Goal: Transaction & Acquisition: Purchase product/service

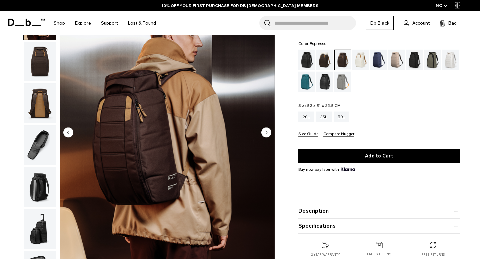
click at [268, 134] on circle "Next slide" at bounding box center [266, 133] width 10 height 10
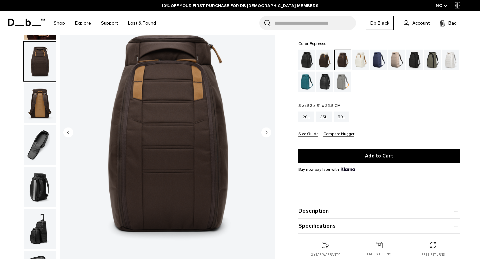
scroll to position [81, 0]
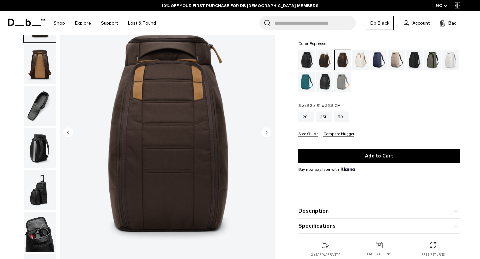
click at [268, 134] on circle "Next slide" at bounding box center [266, 133] width 10 height 10
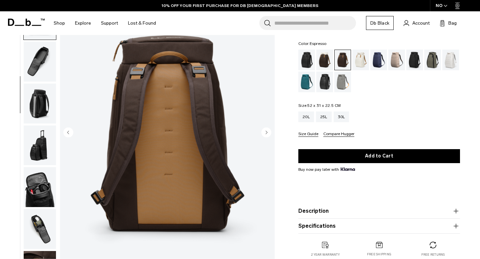
click at [268, 134] on circle "Next slide" at bounding box center [266, 133] width 10 height 10
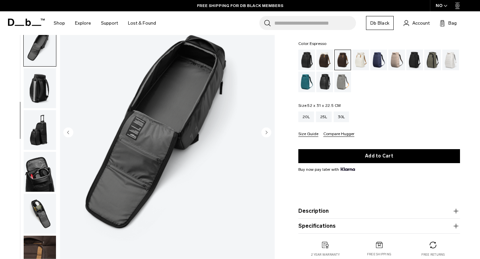
scroll to position [150, 0]
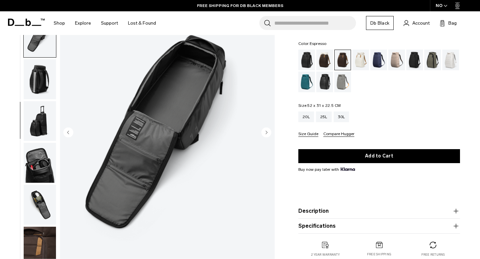
click at [268, 134] on circle "Next slide" at bounding box center [266, 133] width 10 height 10
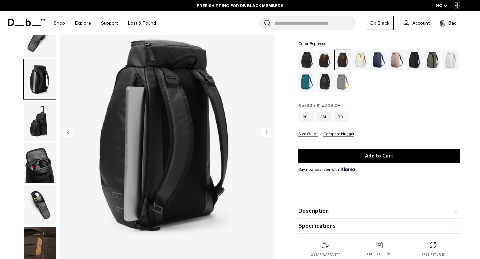
click at [268, 134] on circle "Next slide" at bounding box center [266, 133] width 10 height 10
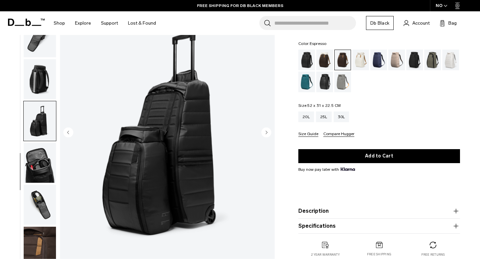
click at [268, 134] on circle "Next slide" at bounding box center [266, 133] width 10 height 10
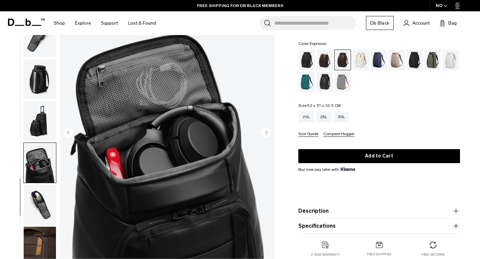
click at [268, 134] on circle "Next slide" at bounding box center [266, 133] width 10 height 10
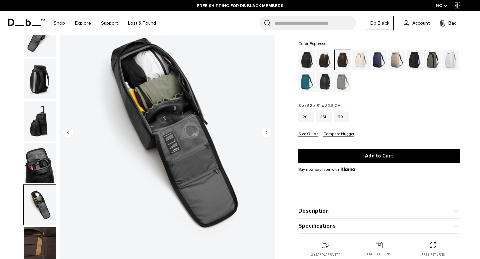
click at [268, 134] on circle "Next slide" at bounding box center [266, 133] width 10 height 10
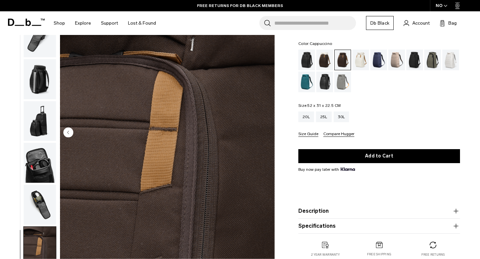
click at [327, 61] on div "Cappuccino" at bounding box center [324, 60] width 17 height 21
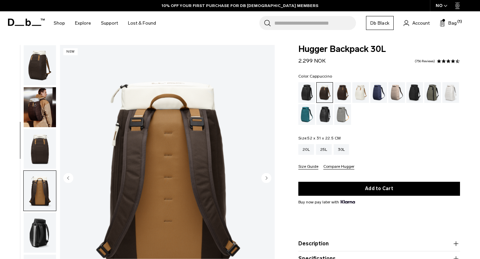
click at [268, 177] on circle "Next slide" at bounding box center [266, 178] width 10 height 10
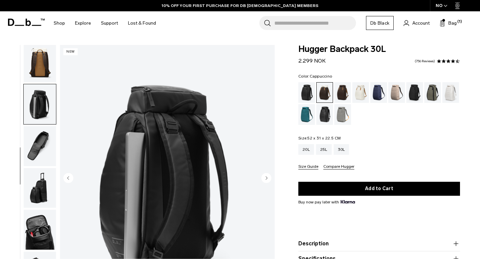
scroll to position [150, 0]
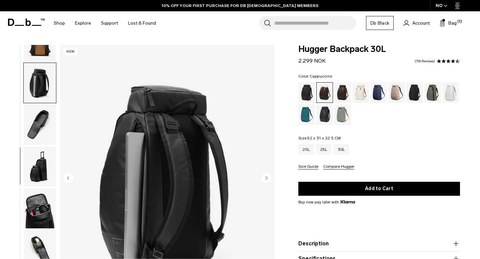
click at [268, 177] on circle "Next slide" at bounding box center [266, 178] width 10 height 10
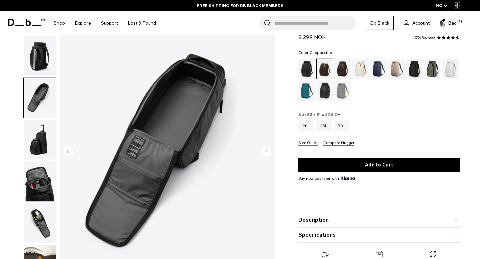
scroll to position [0, 0]
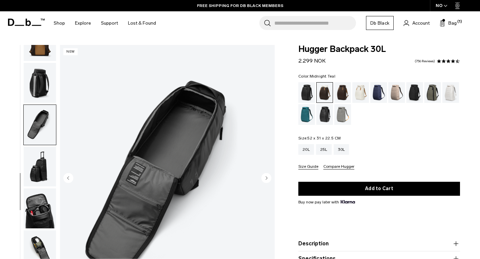
click at [308, 115] on div "Midnight Teal" at bounding box center [306, 114] width 17 height 21
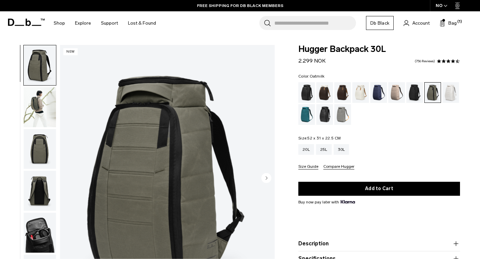
click at [360, 99] on div "Oatmilk" at bounding box center [360, 92] width 17 height 21
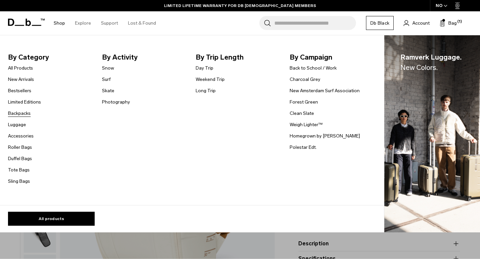
click at [25, 113] on link "Backpacks" at bounding box center [19, 113] width 23 height 7
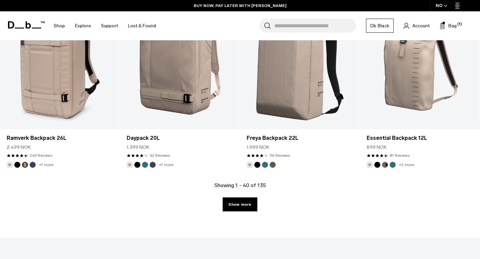
scroll to position [1902, 0]
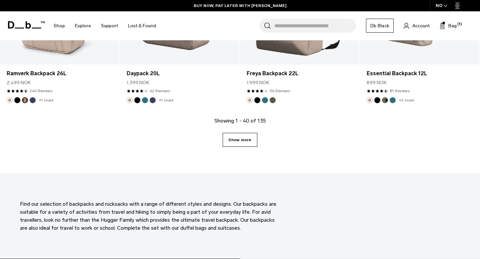
click at [245, 140] on link "Show more" at bounding box center [240, 140] width 34 height 14
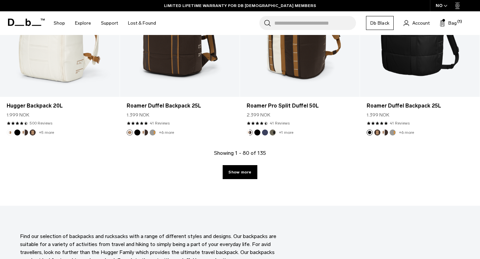
scroll to position [3717, 0]
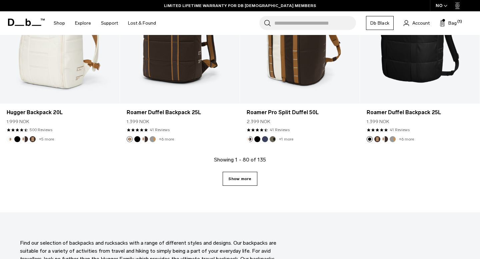
click at [249, 179] on link "Show more" at bounding box center [240, 179] width 34 height 14
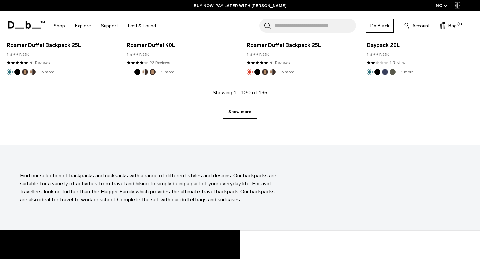
scroll to position [5647, 0]
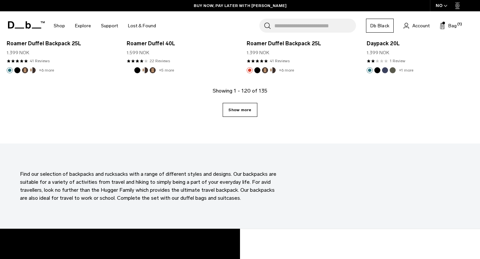
click at [244, 103] on link "Show more" at bounding box center [240, 110] width 34 height 14
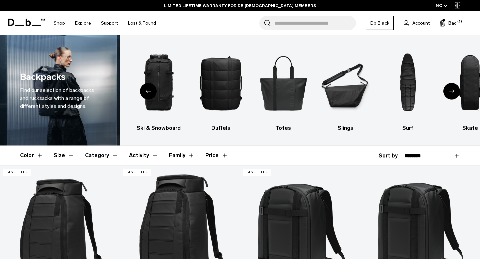
click at [448, 92] on div "Next slide" at bounding box center [451, 91] width 17 height 17
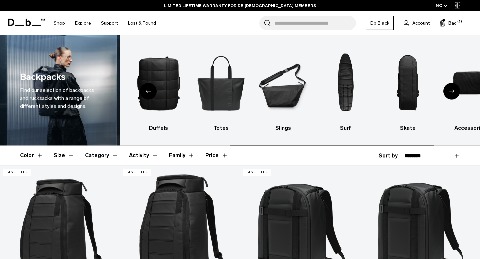
click at [448, 92] on div "Next slide" at bounding box center [451, 91] width 17 height 17
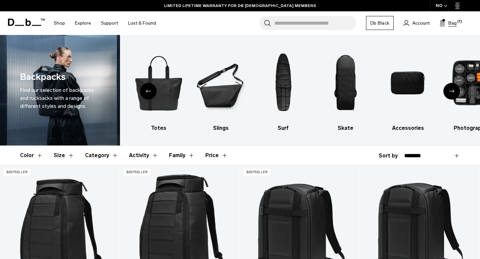
click at [448, 22] on button "Bag (1)" at bounding box center [448, 23] width 17 height 8
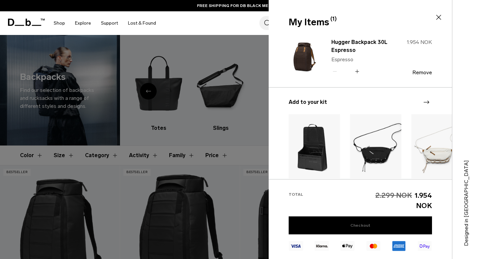
click at [349, 226] on link "Checkout" at bounding box center [360, 226] width 143 height 18
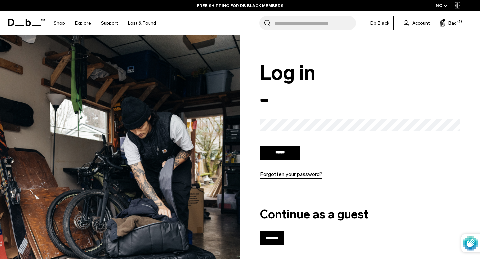
click at [290, 98] on input "****" at bounding box center [360, 100] width 200 height 11
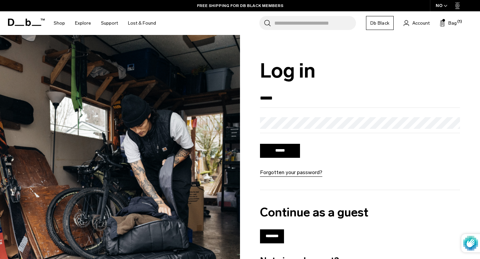
scroll to position [1, 0]
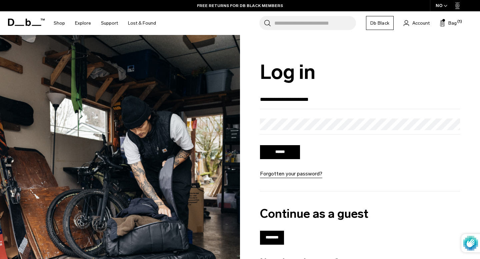
type input "**********"
click at [260, 145] on input "******" at bounding box center [280, 152] width 40 height 14
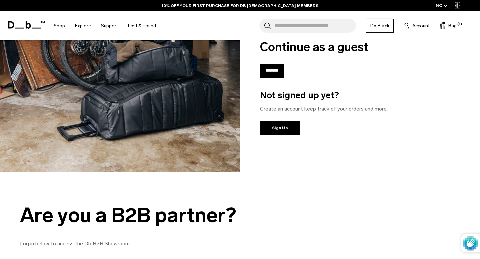
scroll to position [191, 0]
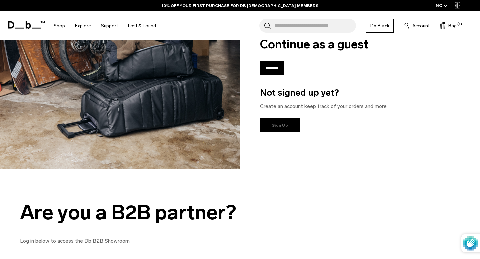
click at [287, 126] on link "Sign Up" at bounding box center [280, 125] width 40 height 14
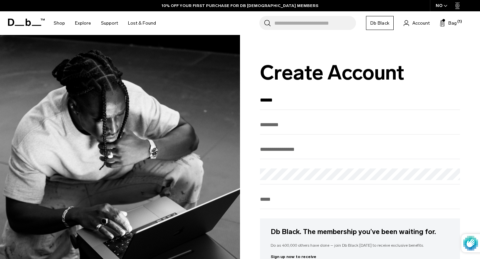
type input "******"
click at [278, 121] on input "Last Name" at bounding box center [360, 124] width 200 height 11
type input "**********"
click at [263, 149] on input "Enter your email" at bounding box center [360, 149] width 200 height 11
type input "**********"
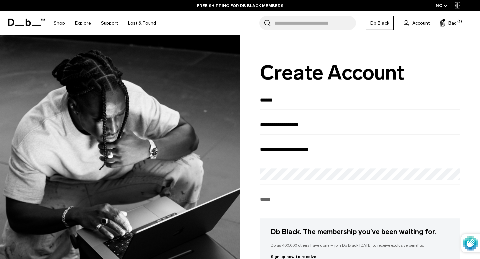
type input "********"
click at [277, 183] on div "Password" at bounding box center [360, 177] width 200 height 16
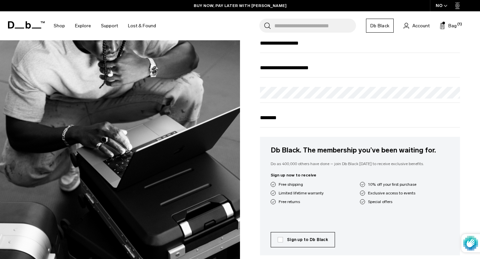
scroll to position [101, 0]
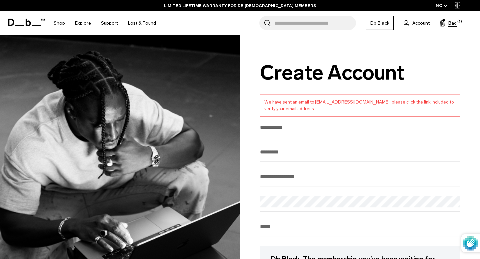
click at [451, 24] on span "Bag" at bounding box center [452, 23] width 8 height 7
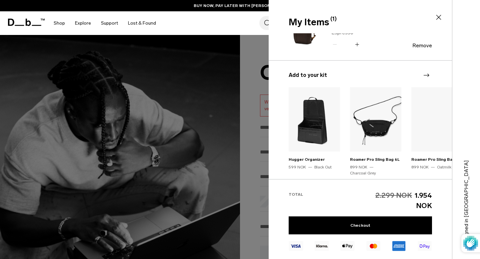
scroll to position [29, 0]
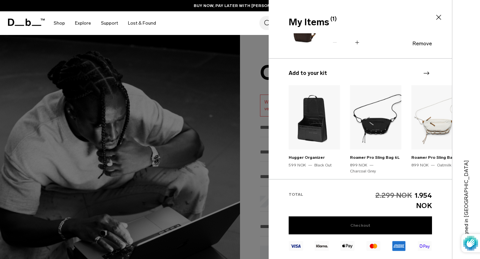
click at [346, 229] on link "Checkout" at bounding box center [360, 226] width 143 height 18
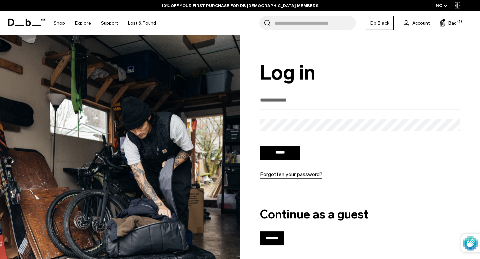
type input "**********"
click at [260, 146] on input "******" at bounding box center [280, 153] width 40 height 14
click at [295, 150] on input "******" at bounding box center [280, 153] width 40 height 14
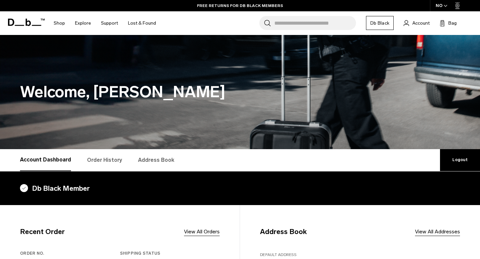
click at [61, 184] on h4 "Db Black Member" at bounding box center [240, 188] width 440 height 11
click at [150, 162] on link "Address Book" at bounding box center [156, 160] width 36 height 22
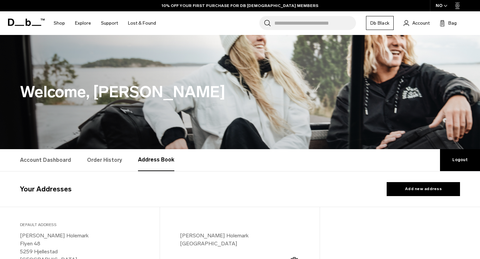
click at [416, 26] on span "Account" at bounding box center [420, 23] width 17 height 7
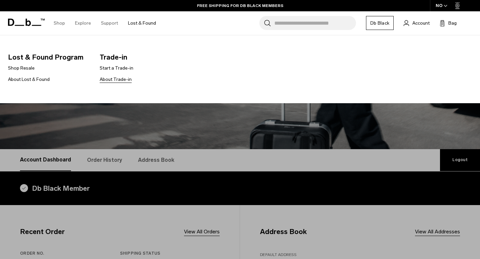
click at [116, 80] on link "About Trade-in" at bounding box center [116, 79] width 32 height 7
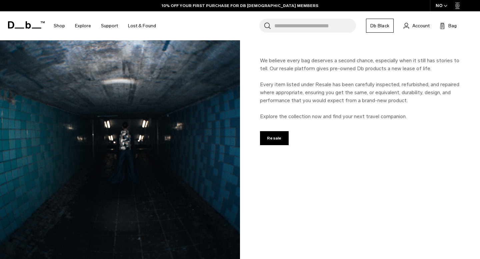
scroll to position [800, 0]
click at [233, 5] on link "LIMITED LIFETIME WARRANTY FOR DB [DEMOGRAPHIC_DATA] MEMBERS" at bounding box center [240, 6] width 152 height 6
click at [211, 4] on link "BUY NOW, PAY LATER WITH [PERSON_NAME]" at bounding box center [240, 6] width 93 height 6
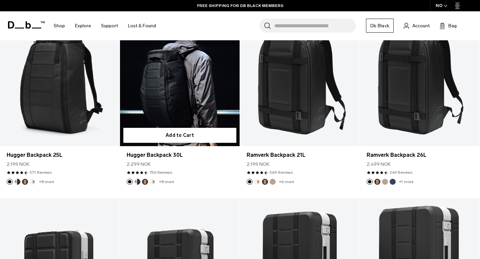
scroll to position [155, 0]
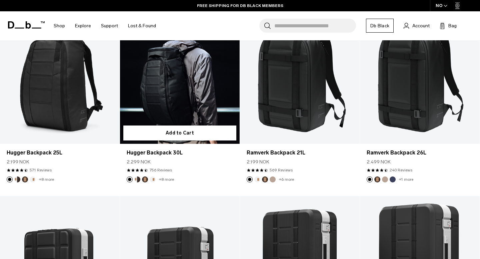
click at [168, 106] on link "Hugger Backpack 30L" at bounding box center [180, 77] width 120 height 133
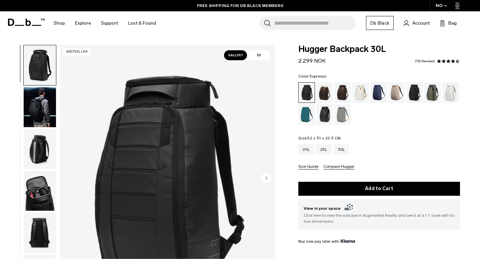
click at [342, 91] on div "Espresso" at bounding box center [342, 92] width 17 height 21
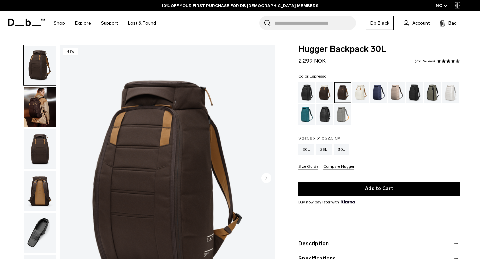
click at [267, 173] on circle "Next slide" at bounding box center [266, 178] width 10 height 10
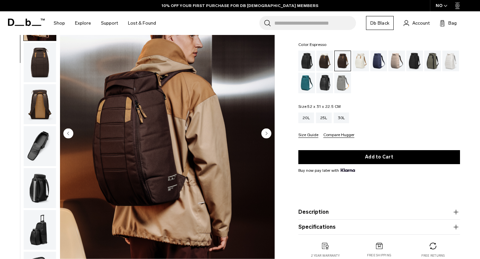
click at [267, 132] on circle "Next slide" at bounding box center [266, 134] width 10 height 10
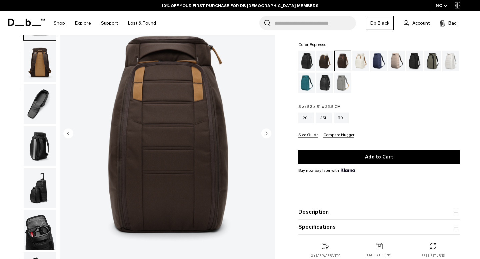
click at [267, 132] on circle "Next slide" at bounding box center [266, 134] width 10 height 10
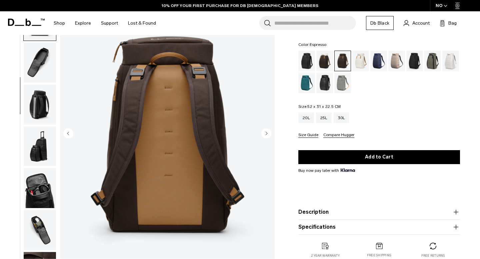
click at [267, 132] on circle "Next slide" at bounding box center [266, 134] width 10 height 10
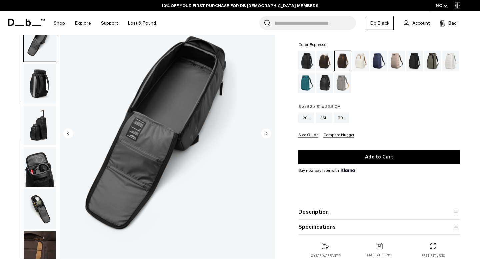
scroll to position [150, 0]
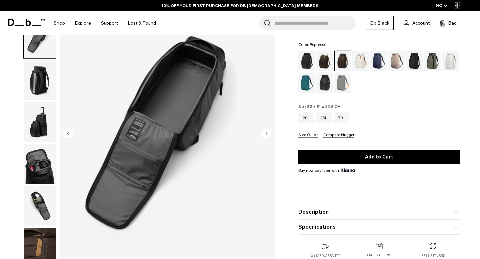
click at [267, 132] on circle "Next slide" at bounding box center [266, 134] width 10 height 10
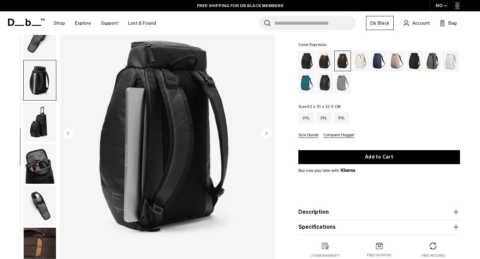
click at [267, 132] on circle "Next slide" at bounding box center [266, 134] width 10 height 10
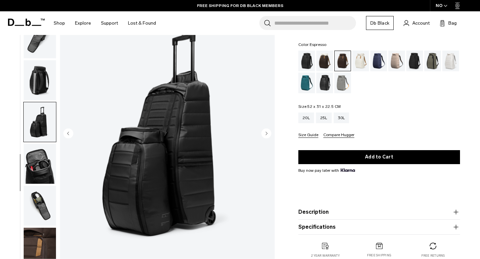
click at [267, 132] on circle "Next slide" at bounding box center [266, 134] width 10 height 10
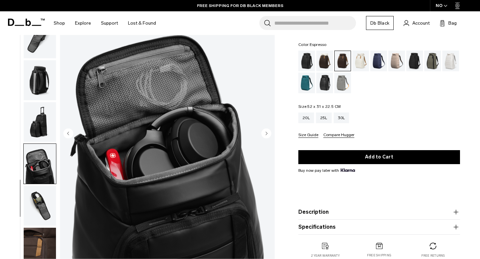
click at [267, 132] on circle "Next slide" at bounding box center [266, 134] width 10 height 10
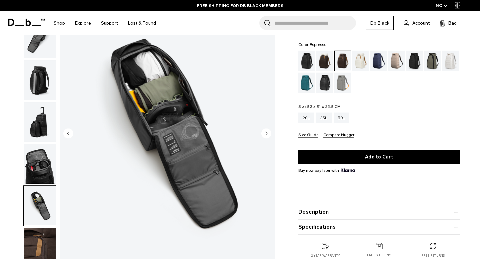
click at [267, 132] on circle "Next slide" at bounding box center [266, 134] width 10 height 10
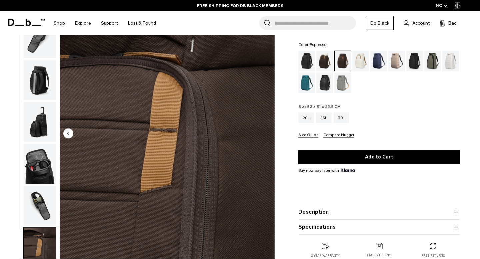
click at [71, 134] on circle "Previous slide" at bounding box center [68, 134] width 10 height 10
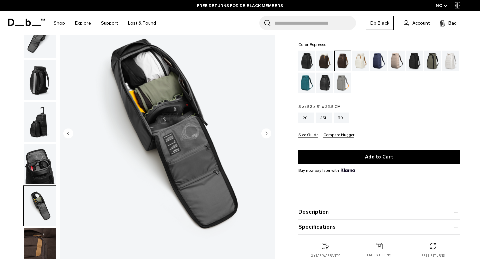
click at [71, 134] on circle "Previous slide" at bounding box center [68, 134] width 10 height 10
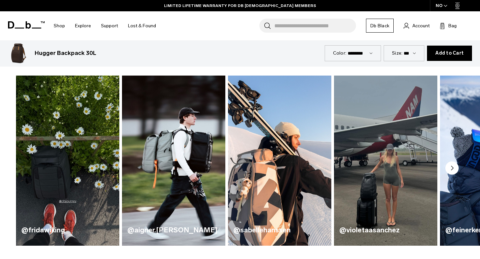
scroll to position [292, 0]
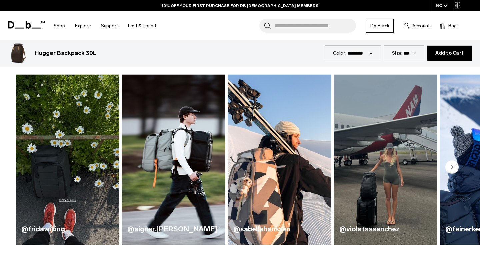
click at [452, 168] on icon "Next slide" at bounding box center [452, 167] width 2 height 4
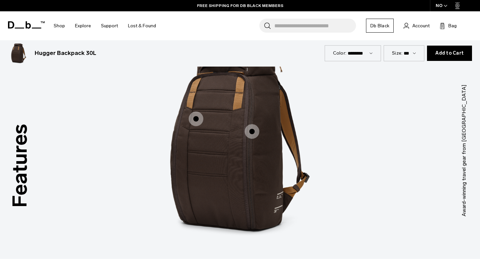
scroll to position [830, 0]
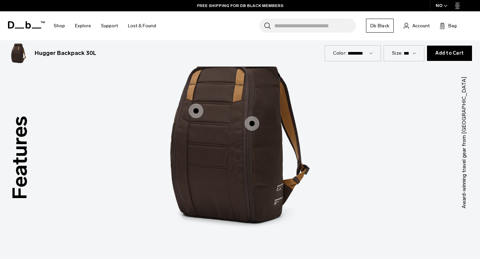
click at [252, 123] on span "1 / 3" at bounding box center [252, 123] width 15 height 15
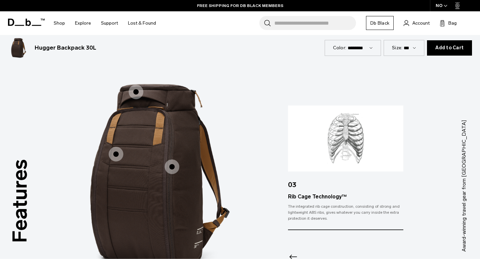
scroll to position [787, 0]
click at [117, 155] on span "1 / 3" at bounding box center [116, 154] width 15 height 15
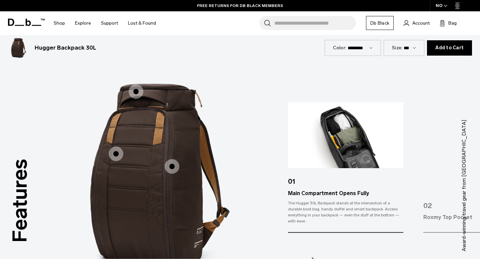
click at [133, 94] on span "1 / 3" at bounding box center [136, 91] width 15 height 15
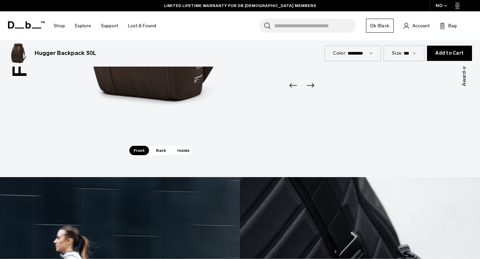
scroll to position [954, 0]
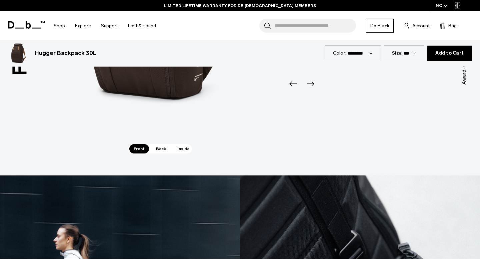
click at [410, 24] on link "Account" at bounding box center [417, 26] width 26 height 8
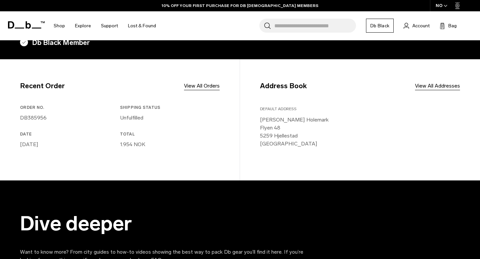
scroll to position [147, 0]
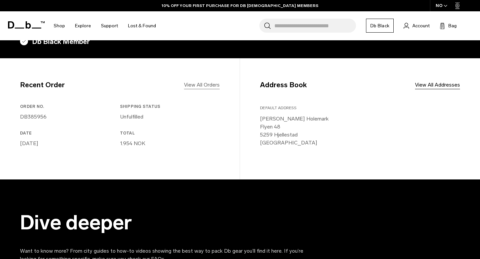
click at [206, 85] on link "View All Orders" at bounding box center [202, 85] width 36 height 8
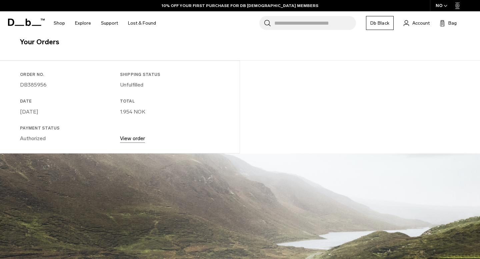
scroll to position [151, 0]
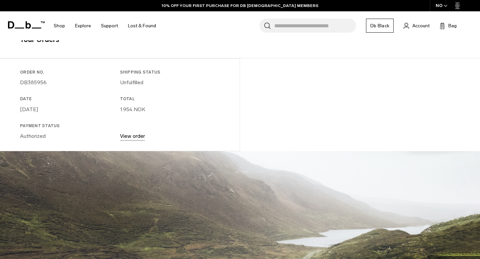
click at [131, 135] on link "View order" at bounding box center [132, 136] width 25 height 6
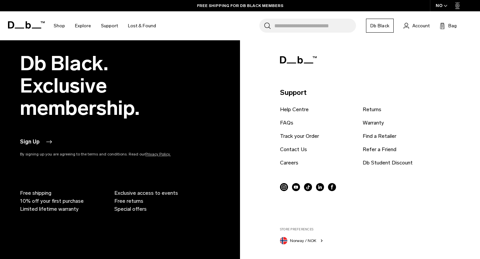
scroll to position [349, 0]
click at [381, 161] on link "Db Student Discount" at bounding box center [388, 163] width 50 height 8
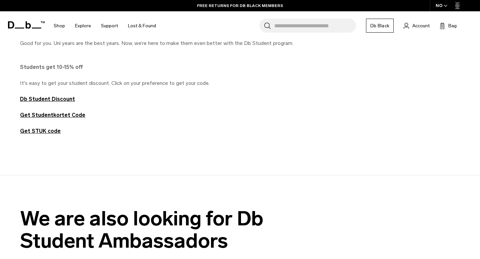
scroll to position [364, 0]
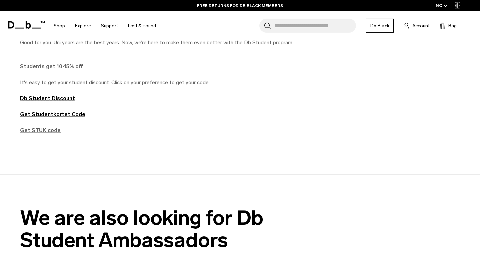
click at [35, 129] on strong "Get STUK code" at bounding box center [40, 130] width 41 height 6
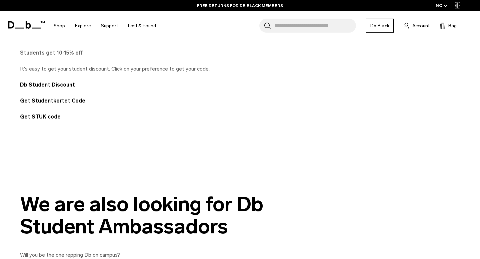
scroll to position [382, 0]
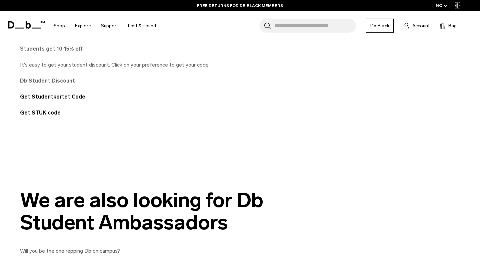
click at [52, 83] on strong "Db Student Discount" at bounding box center [47, 81] width 55 height 6
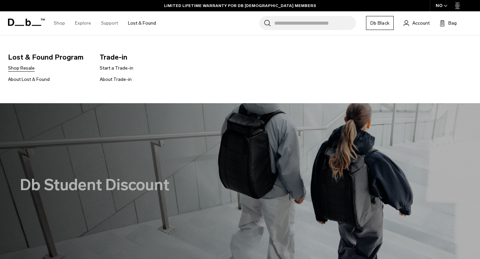
click at [30, 67] on link "Shop Resale" at bounding box center [21, 68] width 27 height 7
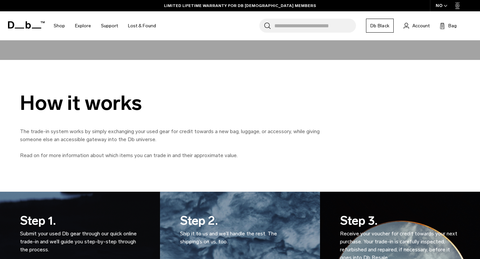
scroll to position [254, 0]
